Goal: Task Accomplishment & Management: Use online tool/utility

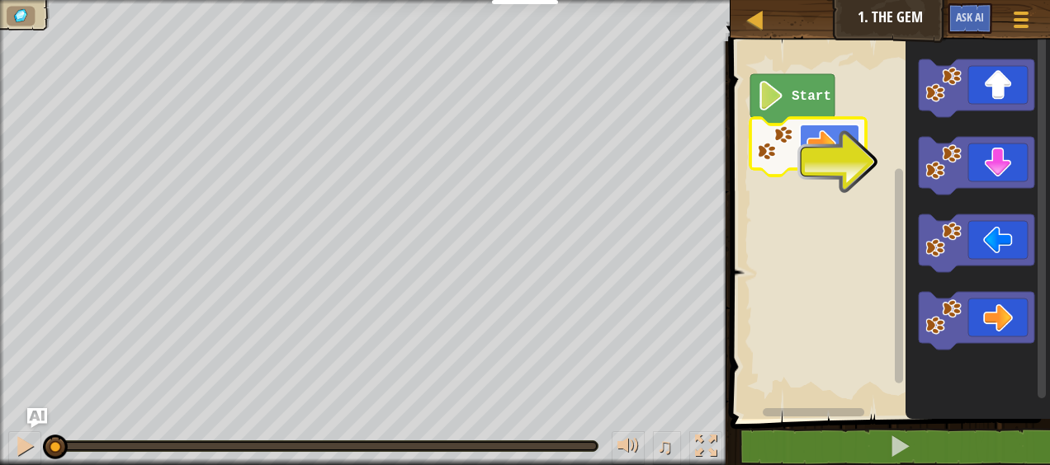
click at [829, 162] on rect "Blockly Workspace" at bounding box center [829, 144] width 59 height 38
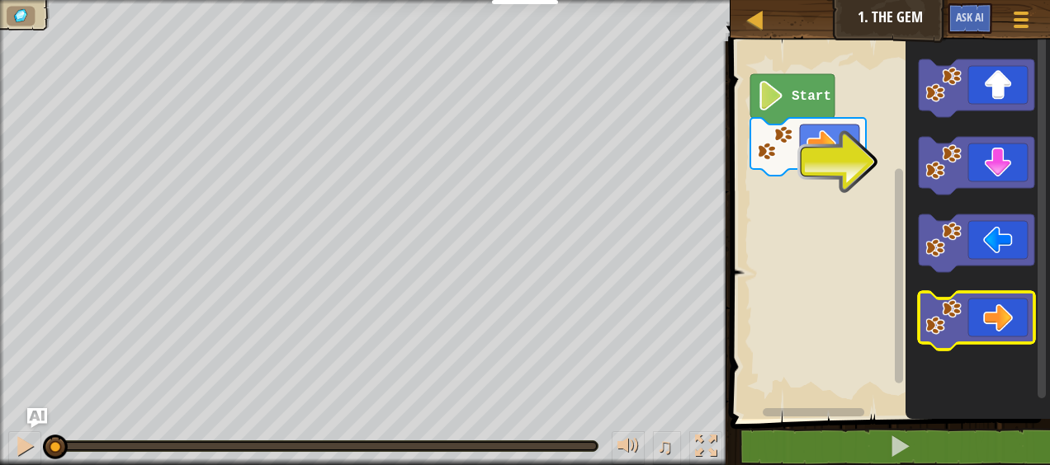
click at [1000, 326] on icon "Blockly Workspace" at bounding box center [977, 321] width 116 height 58
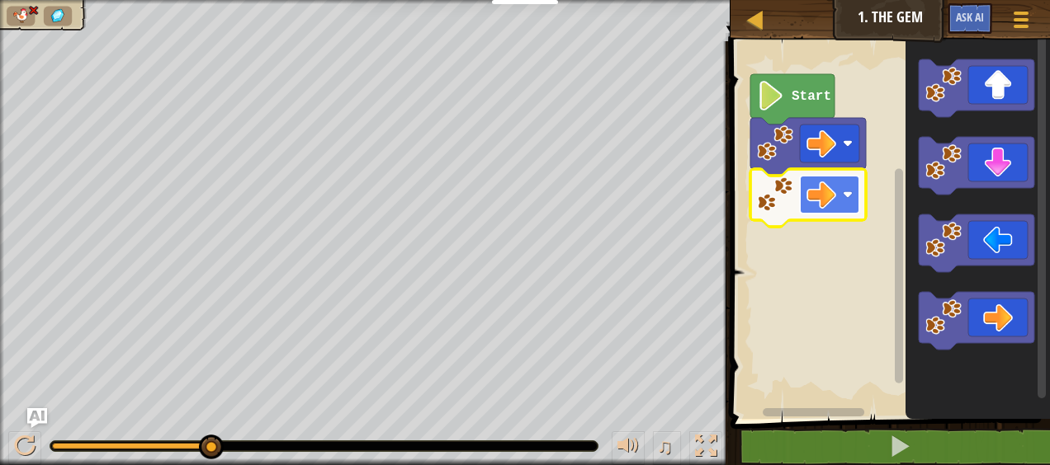
click at [837, 192] on rect "Blockly Workspace" at bounding box center [829, 195] width 59 height 38
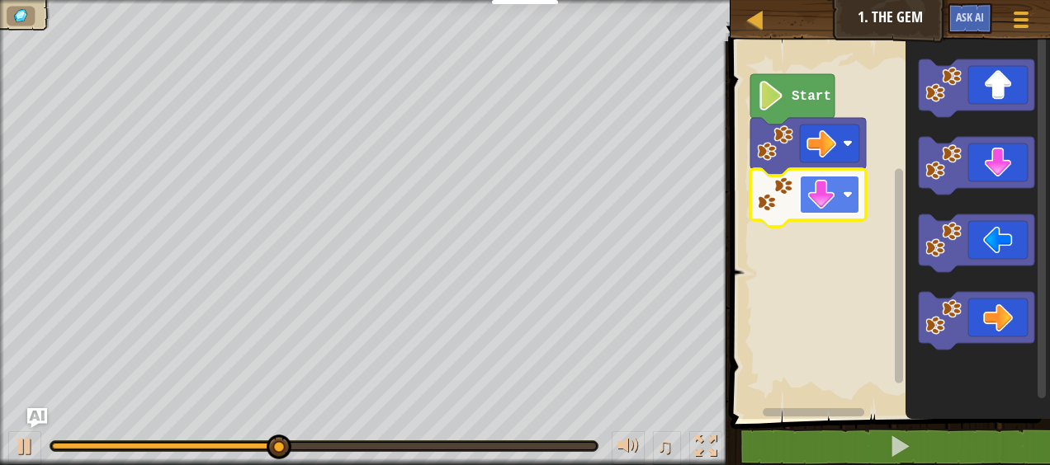
click at [850, 196] on image "Blockly Workspace" at bounding box center [848, 195] width 10 height 10
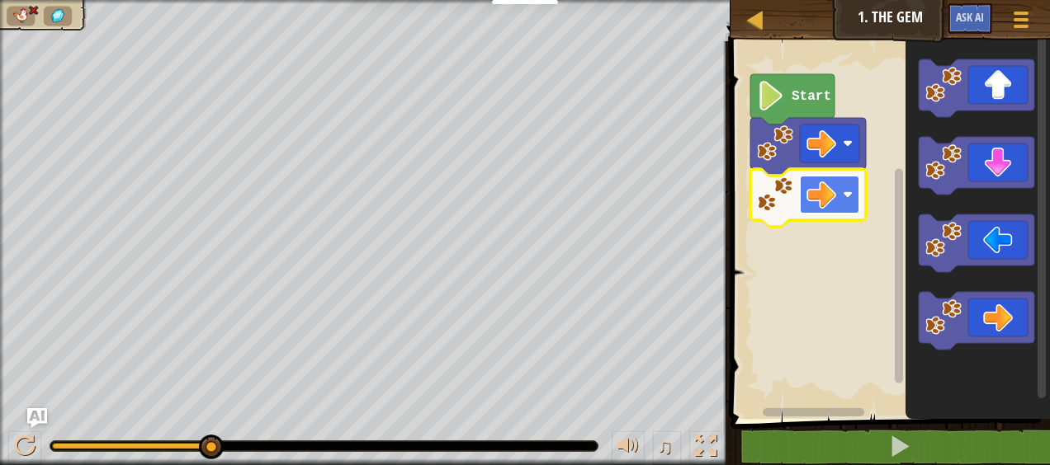
click at [848, 198] on image "Blockly Workspace" at bounding box center [848, 195] width 10 height 10
click at [787, 198] on image "Blockly Workspace" at bounding box center [775, 195] width 36 height 36
click at [853, 198] on rect "Blockly Workspace" at bounding box center [829, 195] width 59 height 38
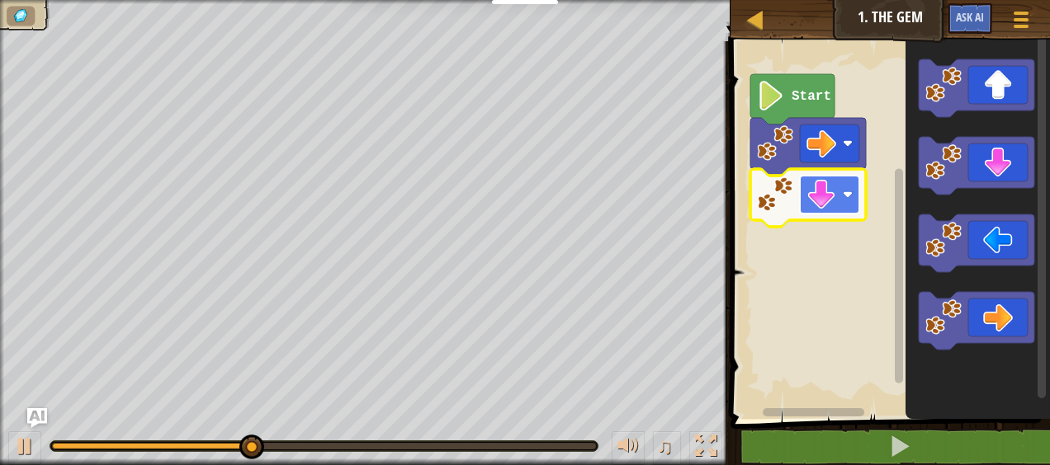
click at [839, 196] on rect "Blockly Workspace" at bounding box center [829, 195] width 59 height 38
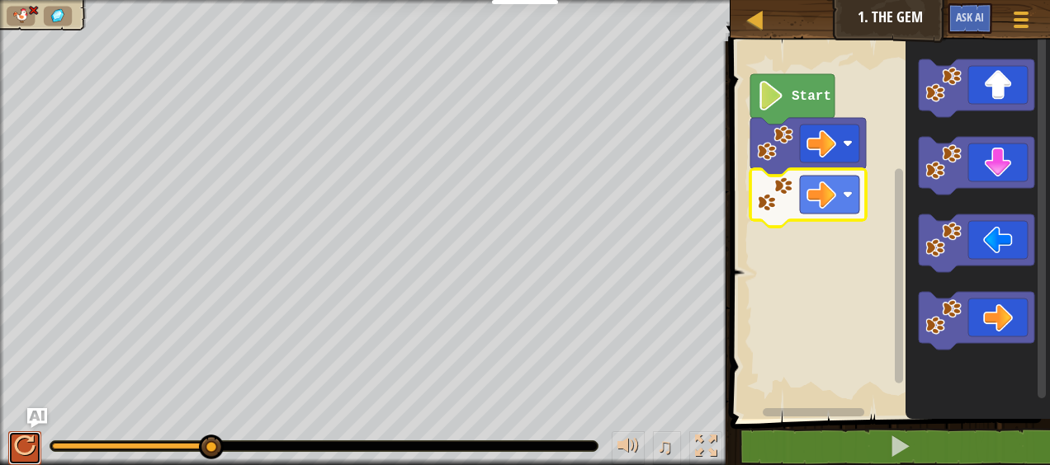
click at [26, 440] on div at bounding box center [24, 446] width 21 height 21
click at [852, 190] on image "Blockly Workspace" at bounding box center [848, 195] width 10 height 10
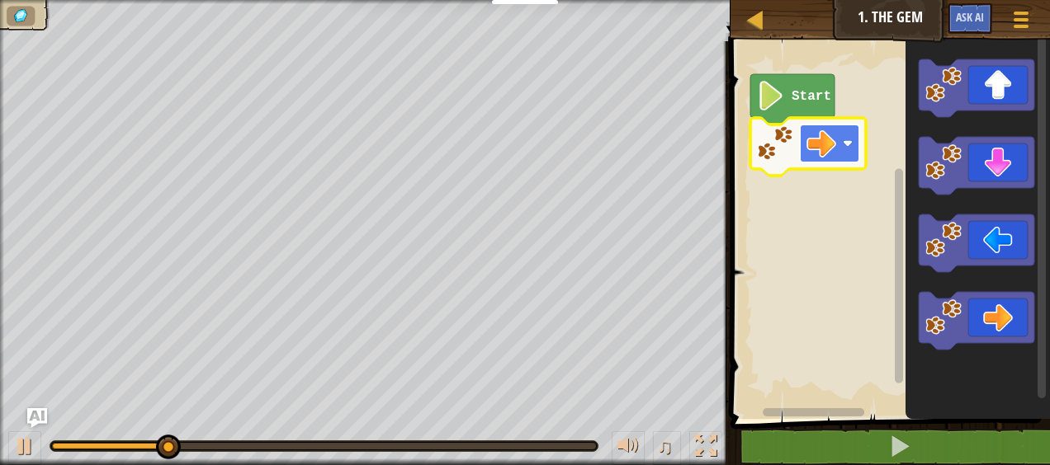
click at [836, 155] on rect "Blockly Workspace" at bounding box center [829, 144] width 59 height 38
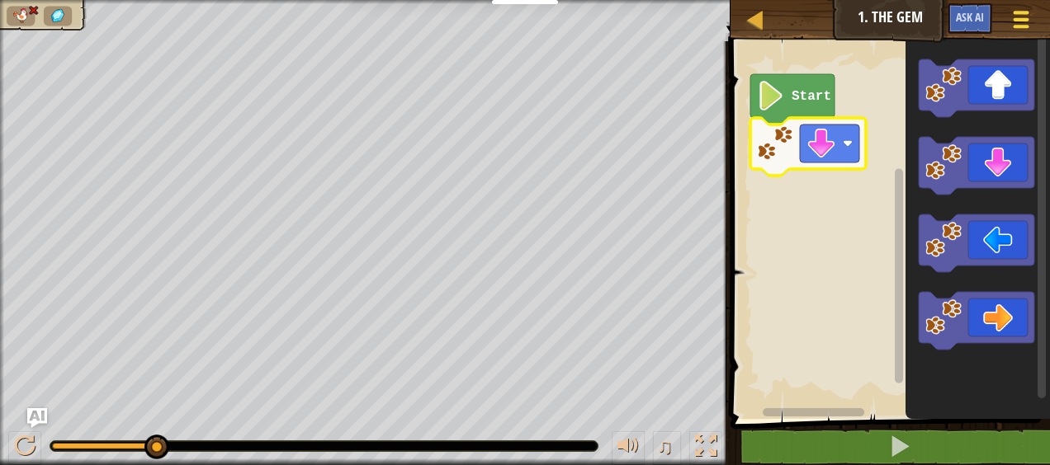
click at [1012, 26] on div at bounding box center [1020, 19] width 22 height 24
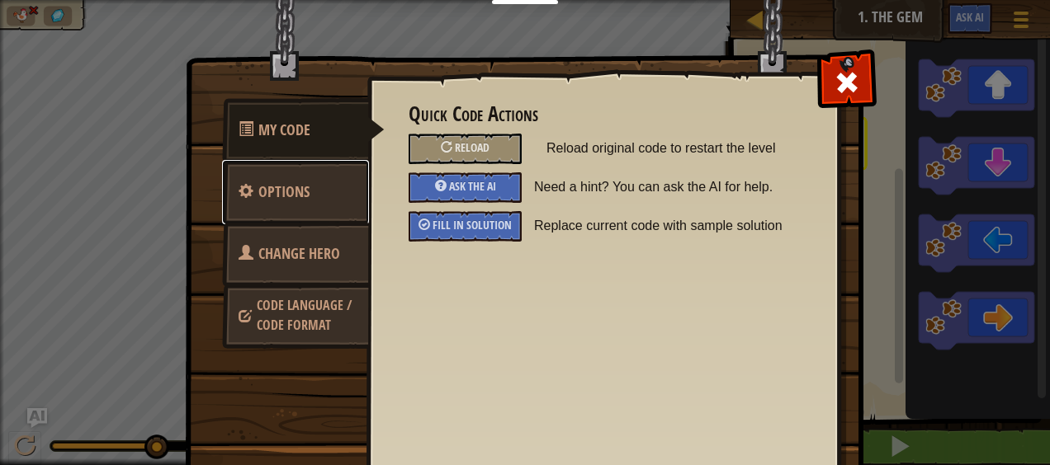
click at [303, 187] on link "Options" at bounding box center [295, 192] width 147 height 64
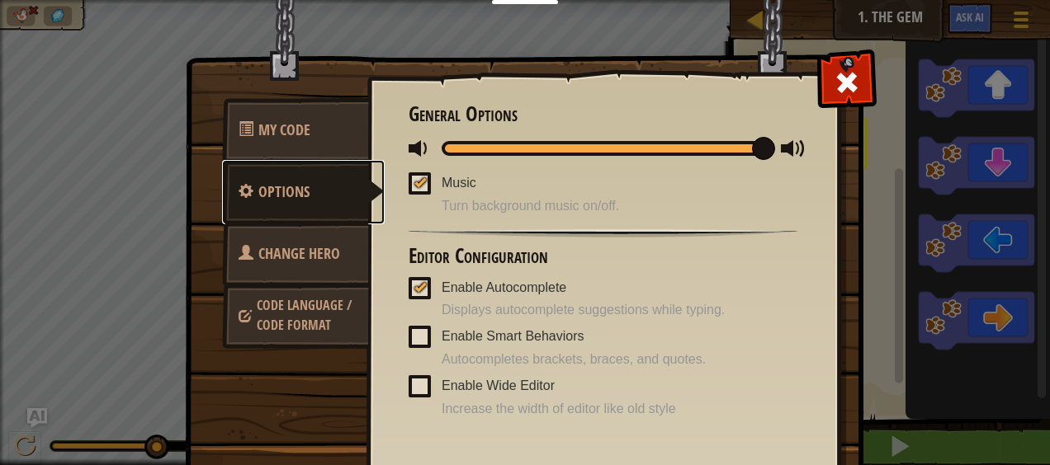
scroll to position [2, 0]
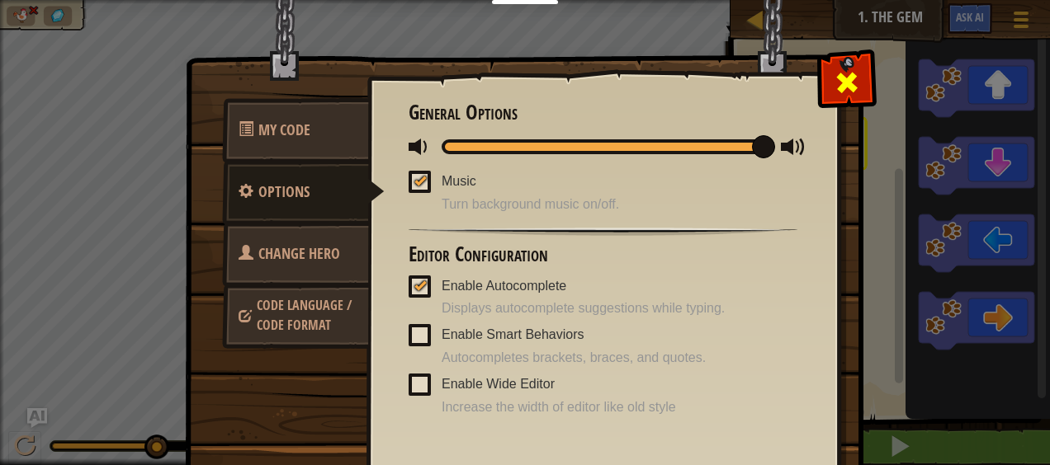
click at [834, 93] on span at bounding box center [847, 82] width 26 height 26
